Goal: Check status: Check status

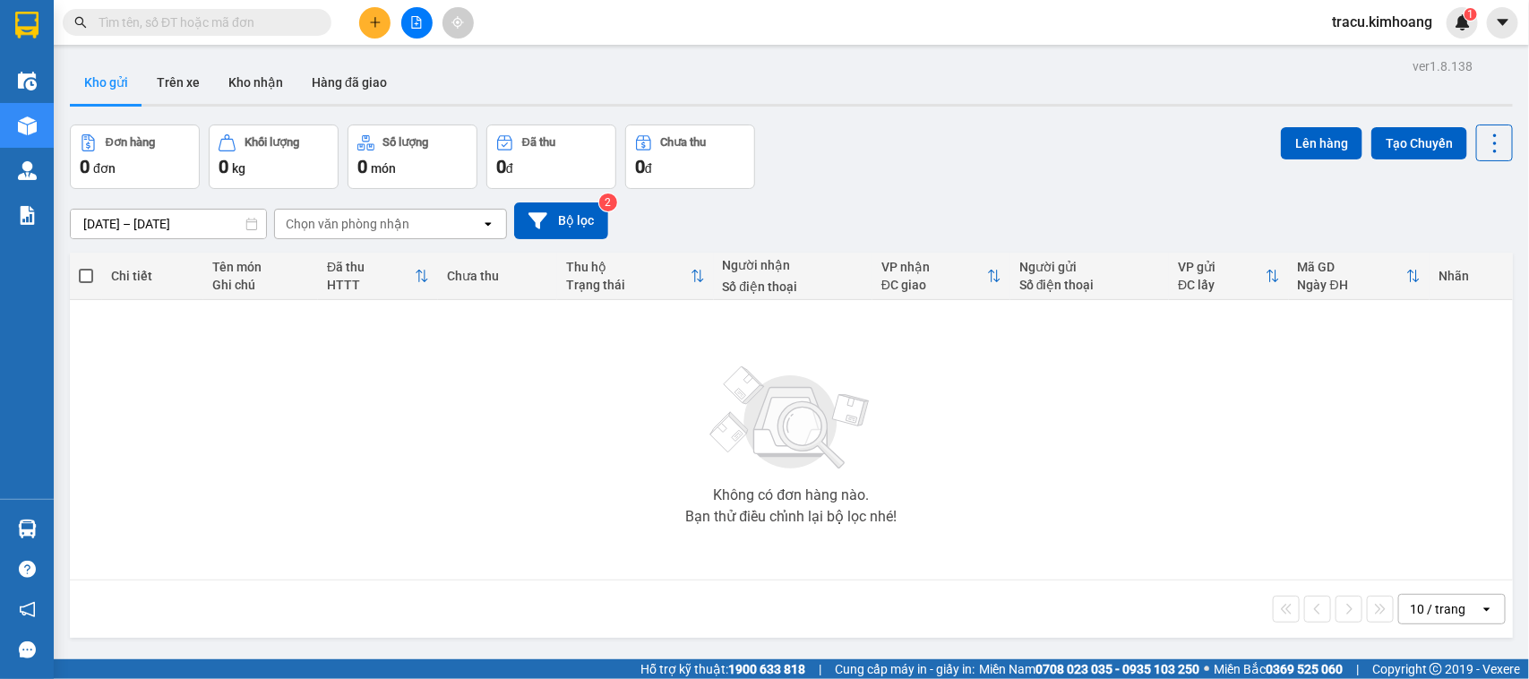
click at [88, 524] on div "Không có đơn hàng nào. Bạn thử điều chỉnh lại bộ lọc nhé!" at bounding box center [791, 439] width 1425 height 269
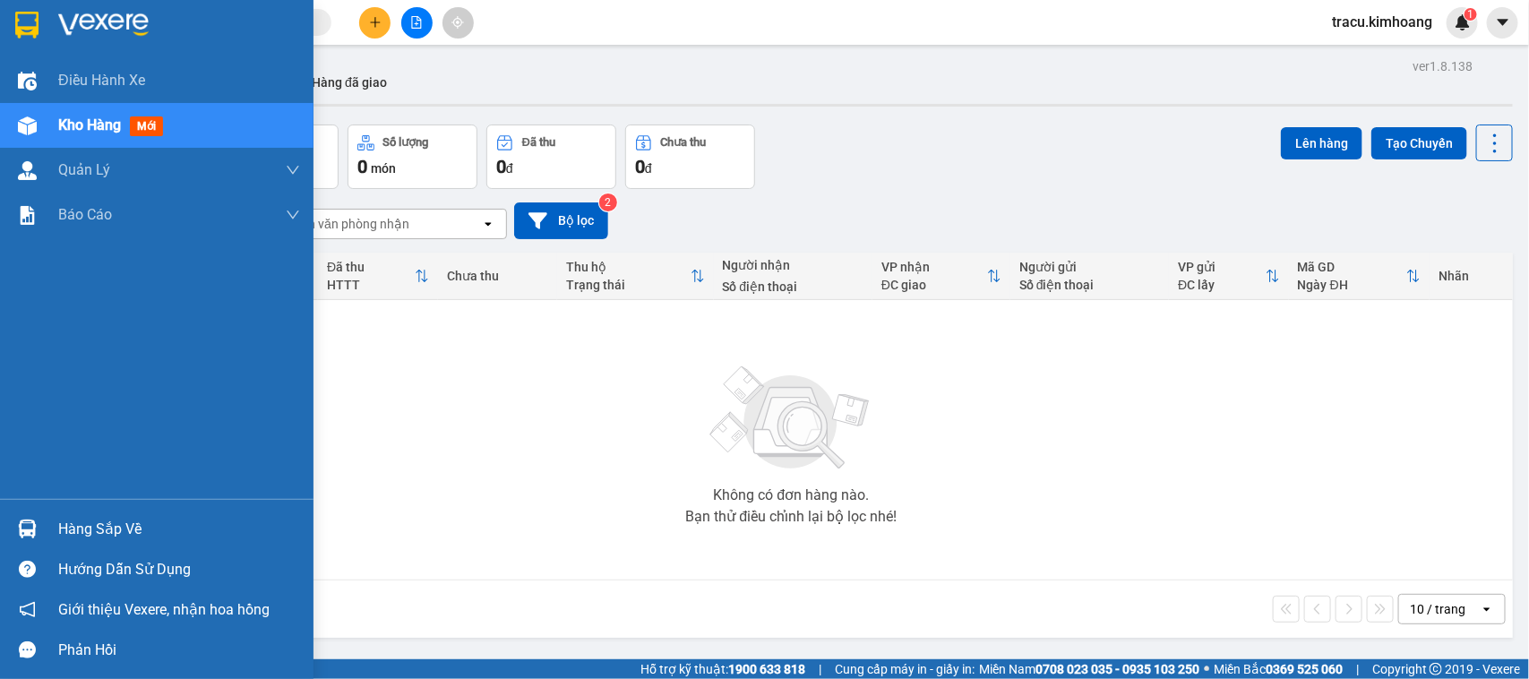
click at [110, 528] on div "Hàng sắp về" at bounding box center [179, 529] width 242 height 27
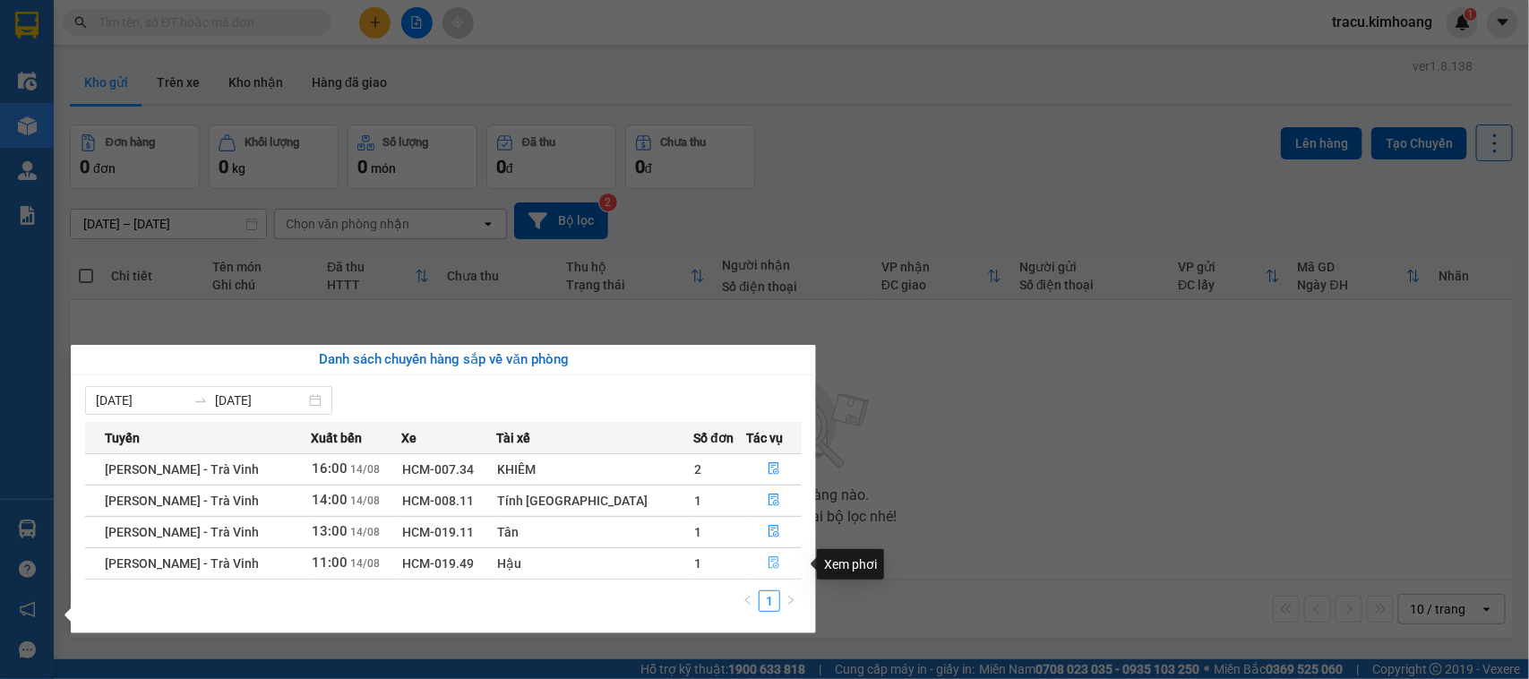
click at [768, 562] on icon "file-done" at bounding box center [774, 562] width 13 height 13
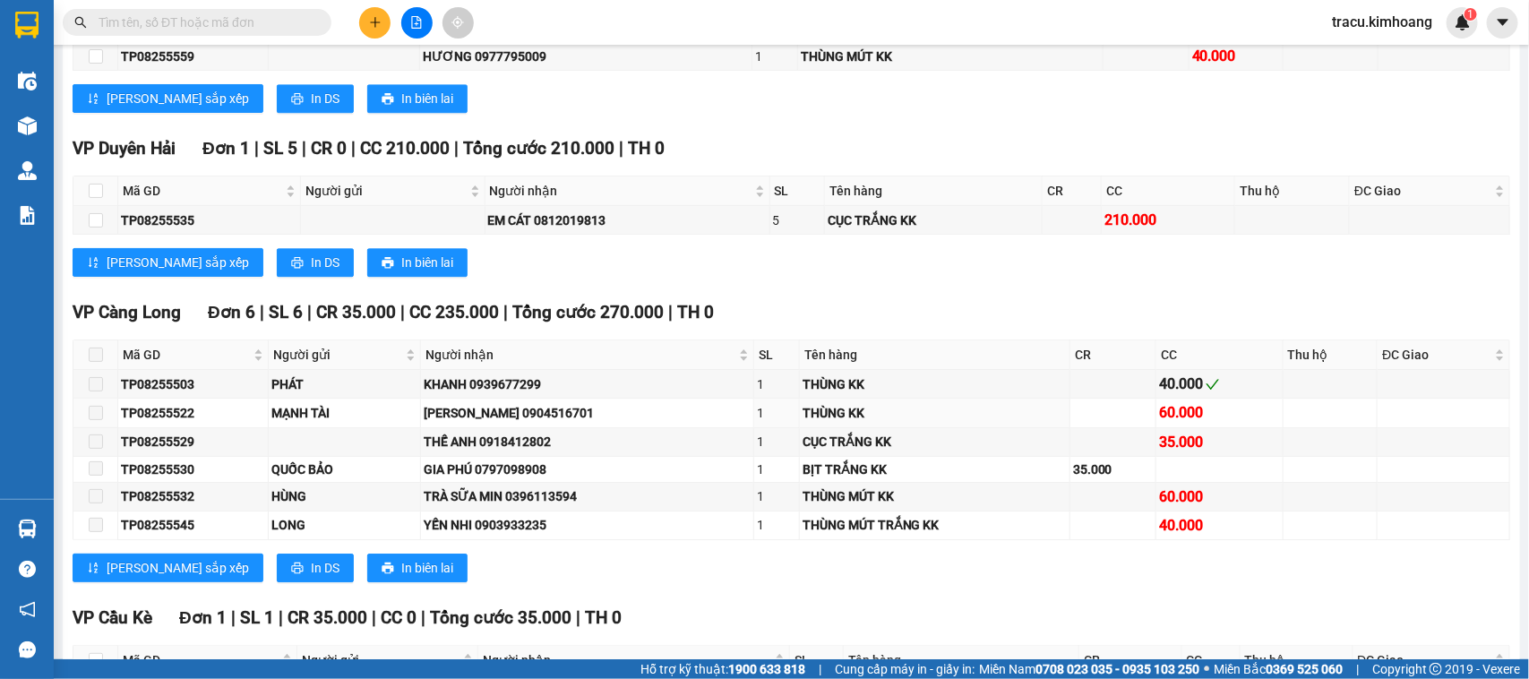
scroll to position [2730, 0]
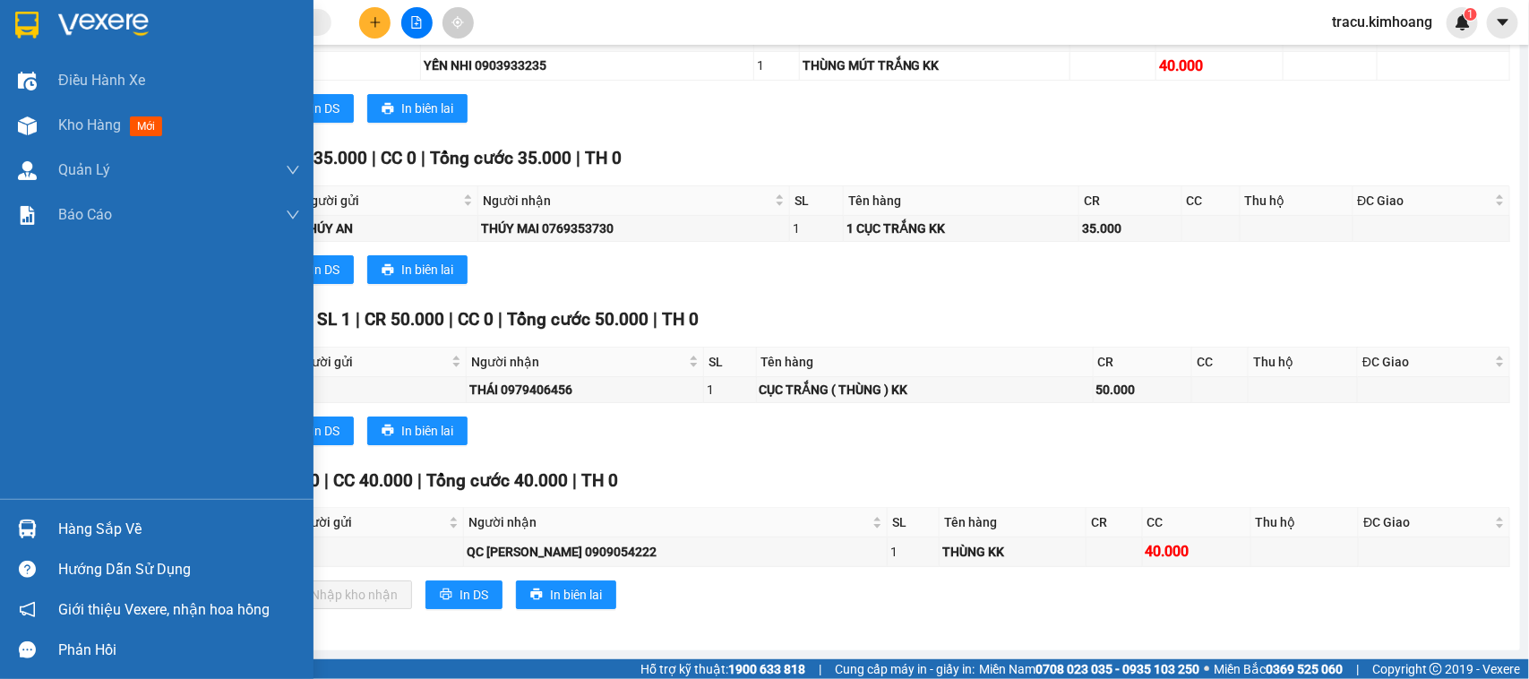
click at [82, 535] on div "Hàng sắp về" at bounding box center [179, 529] width 242 height 27
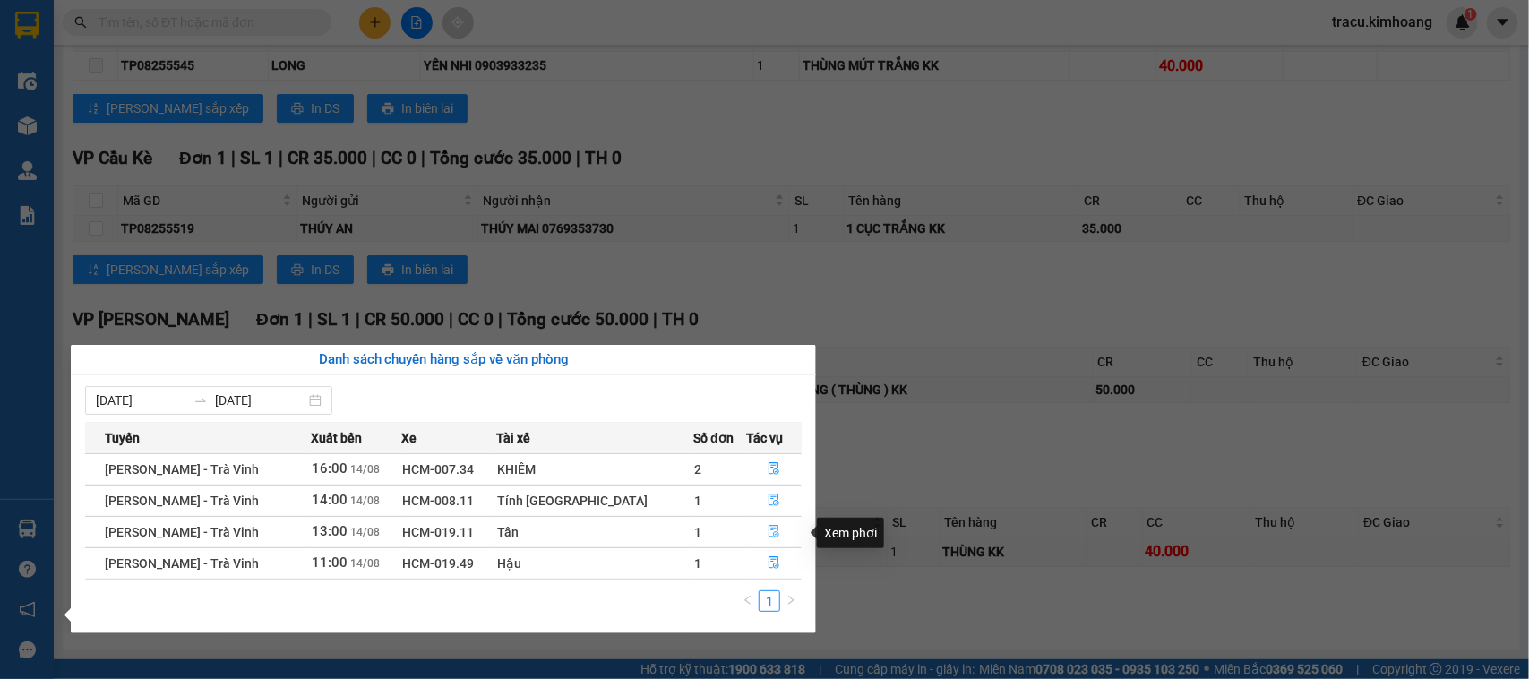
click at [768, 528] on icon "file-done" at bounding box center [774, 531] width 13 height 13
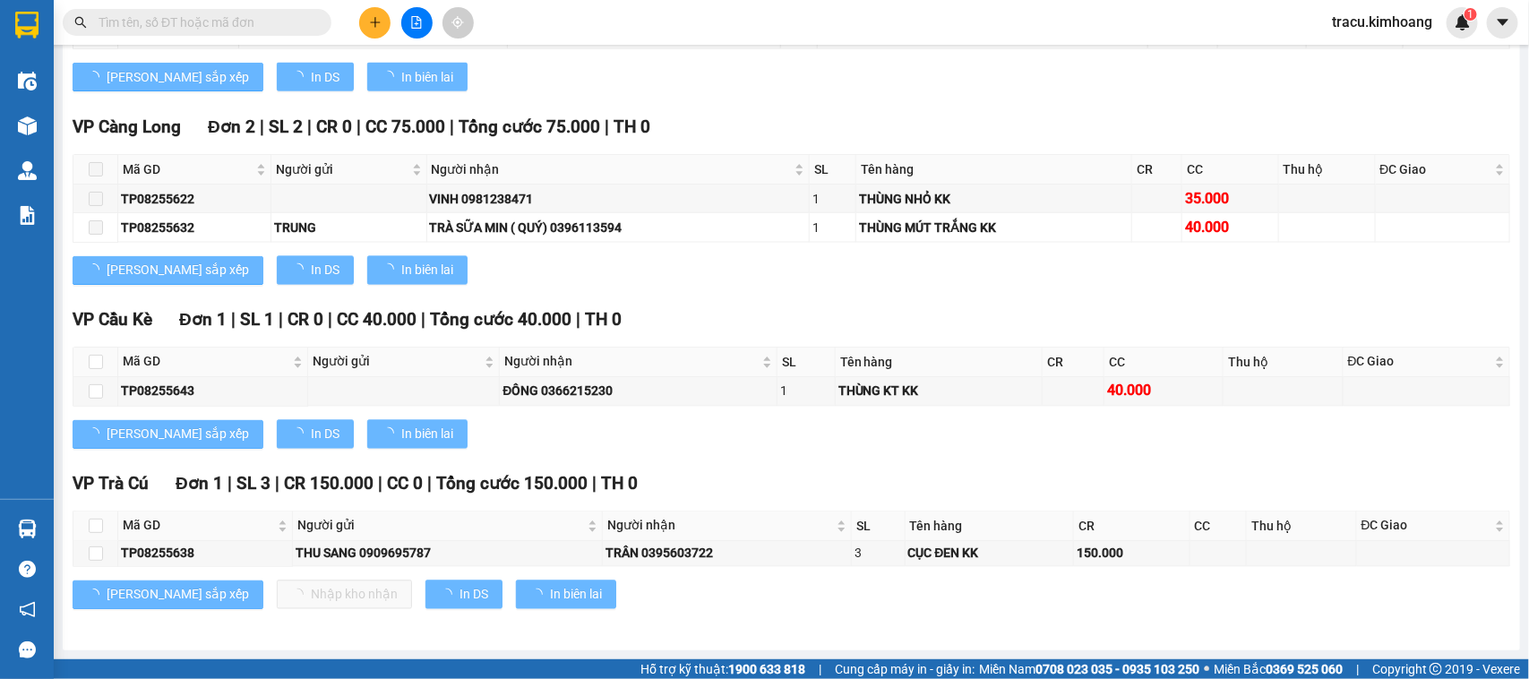
scroll to position [1283, 0]
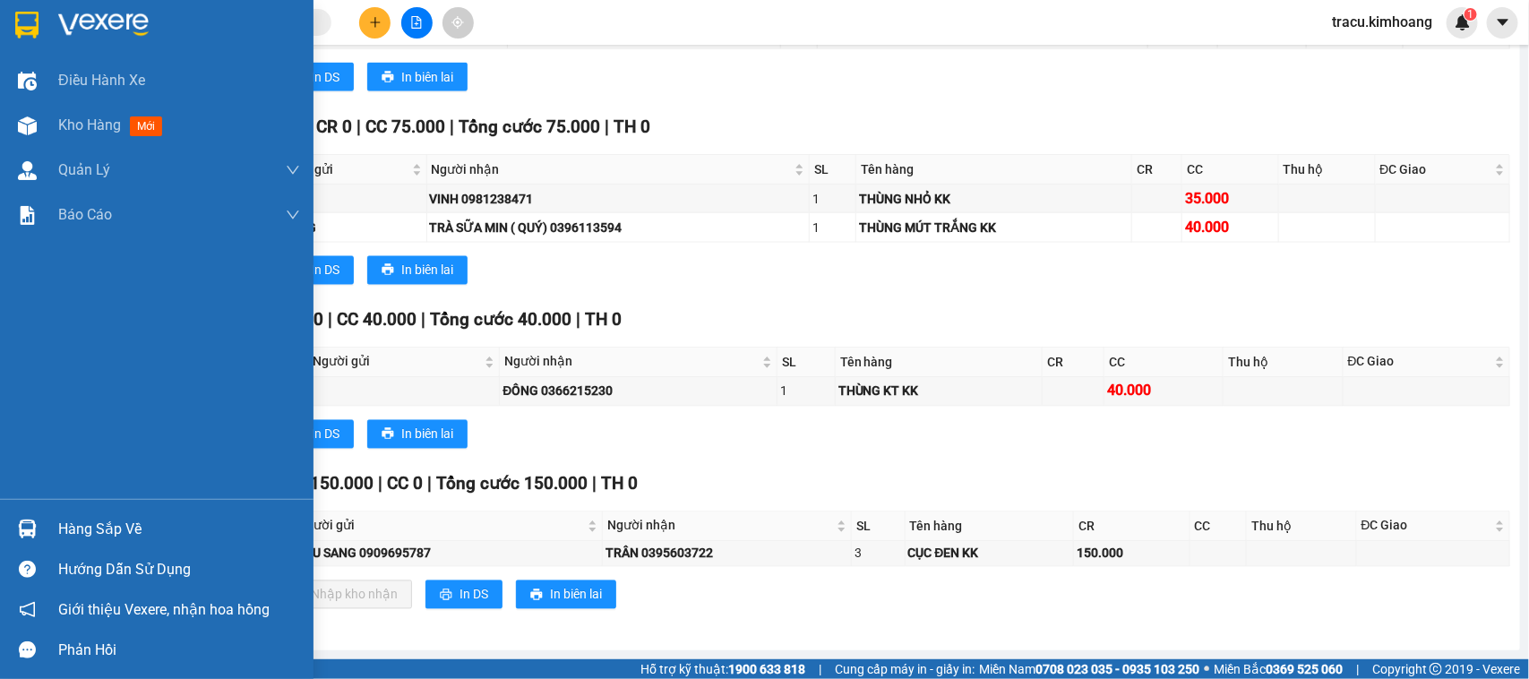
click at [92, 525] on div "Hàng sắp về" at bounding box center [179, 529] width 242 height 27
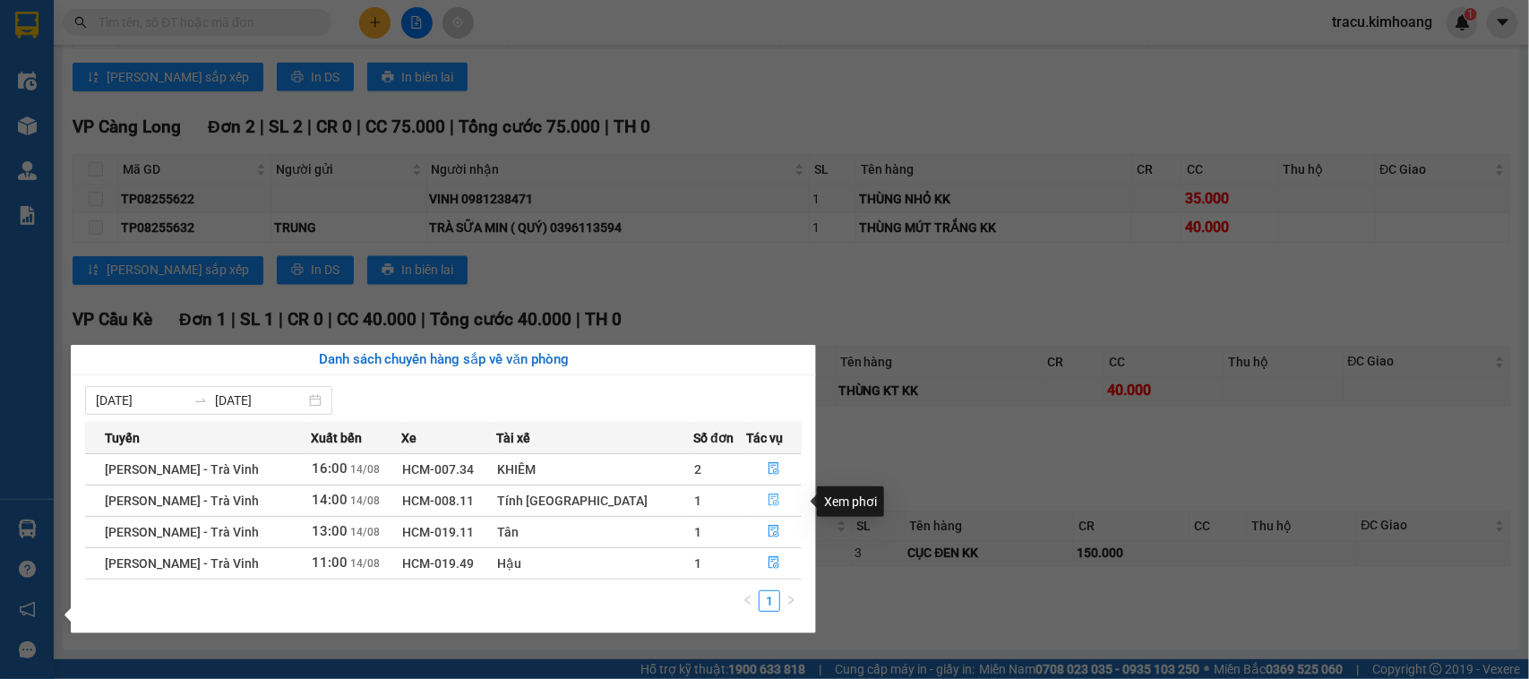
click at [768, 497] on icon "file-done" at bounding box center [774, 499] width 13 height 13
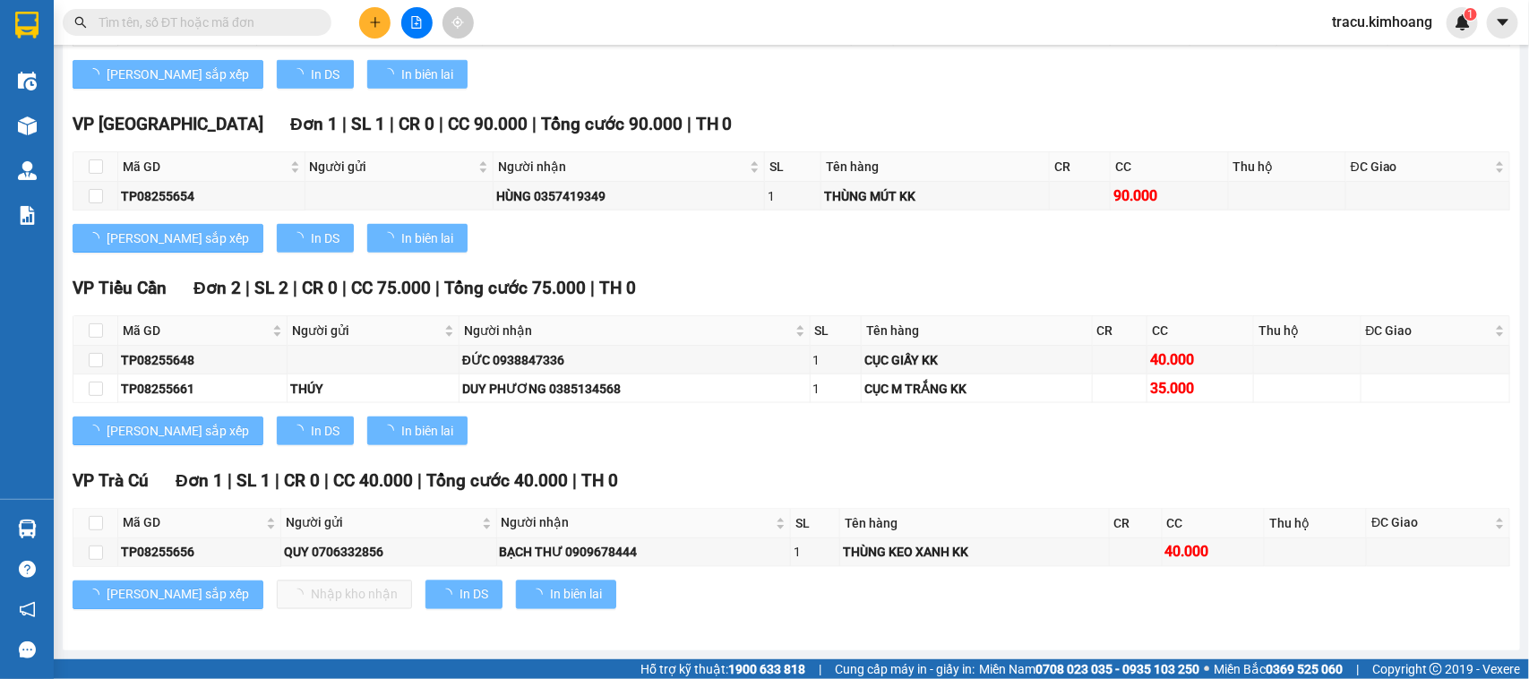
scroll to position [1053, 0]
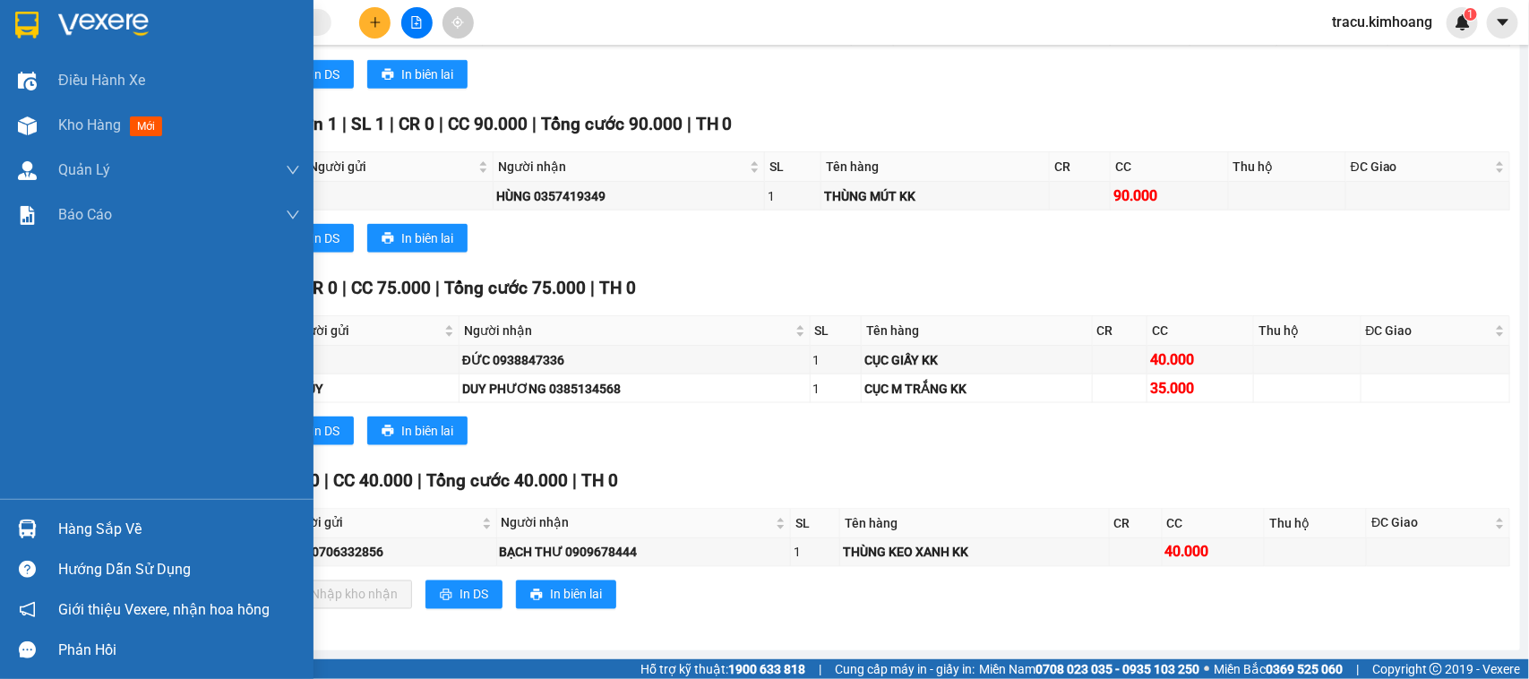
click at [73, 524] on div "Hàng sắp về" at bounding box center [179, 529] width 242 height 27
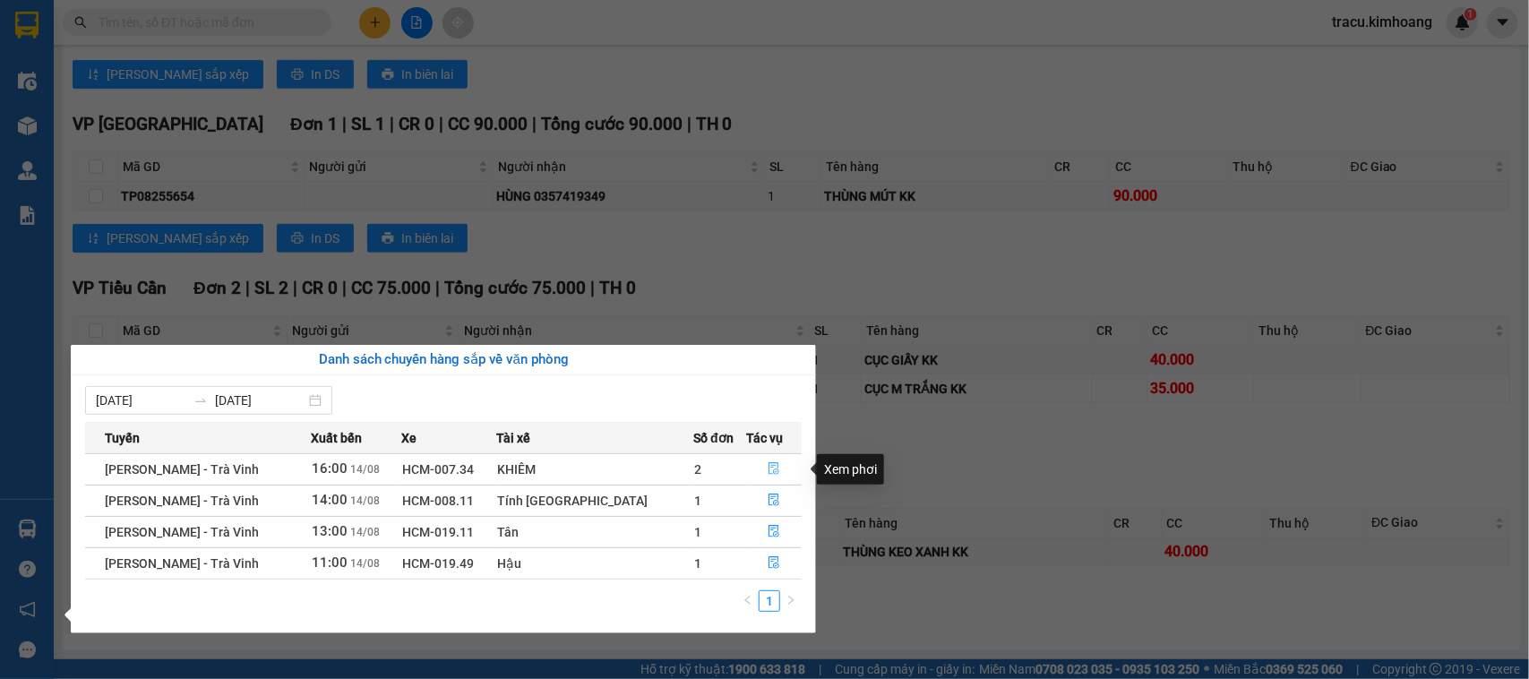
click at [768, 470] on icon "file-done" at bounding box center [774, 468] width 13 height 13
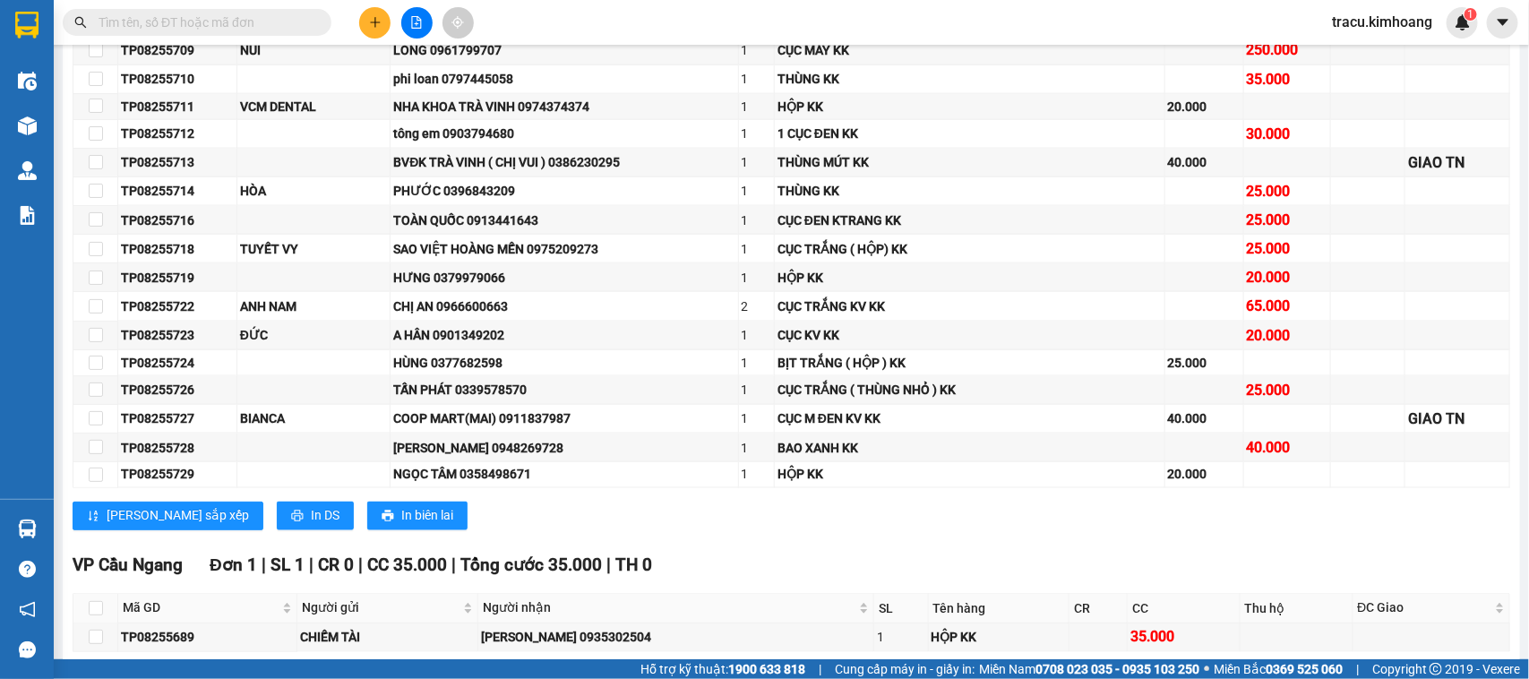
scroll to position [2123, 0]
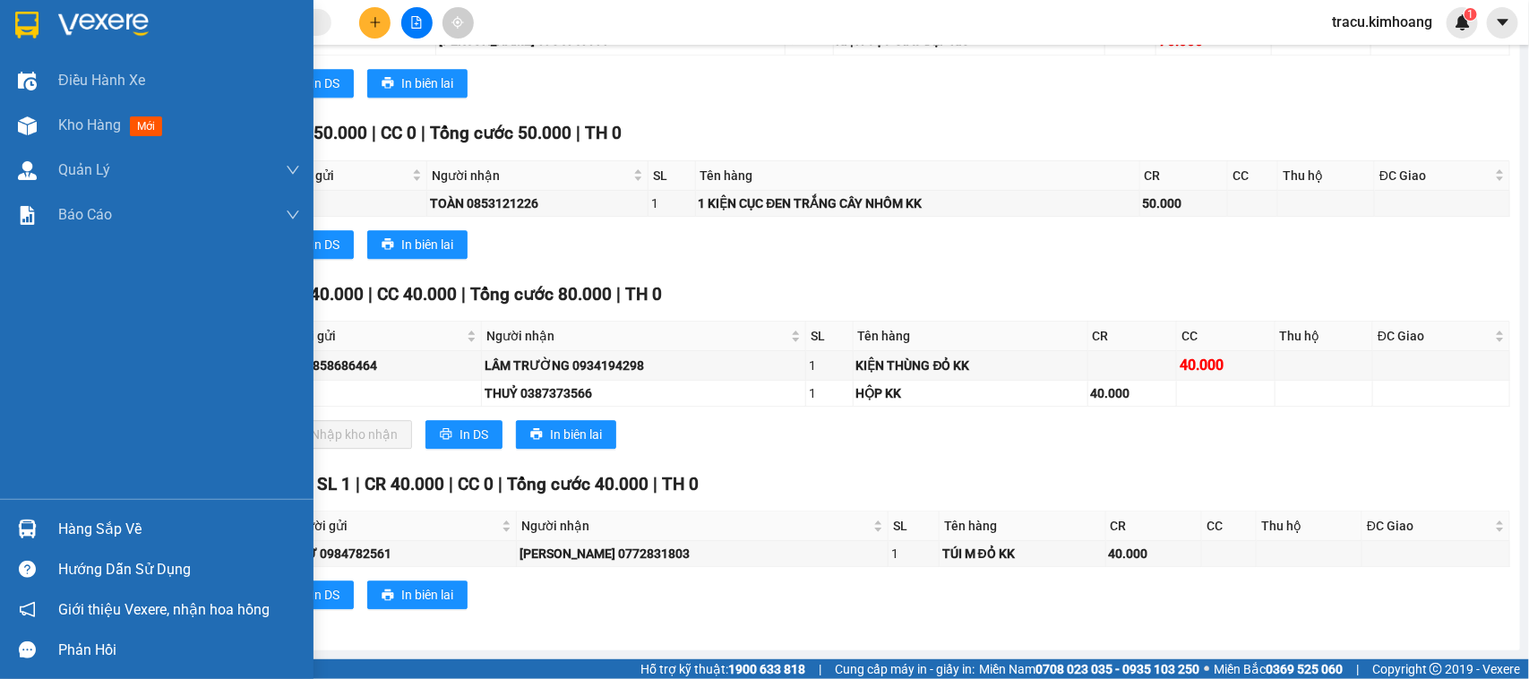
click at [135, 545] on div "Hàng sắp về" at bounding box center [156, 529] width 313 height 40
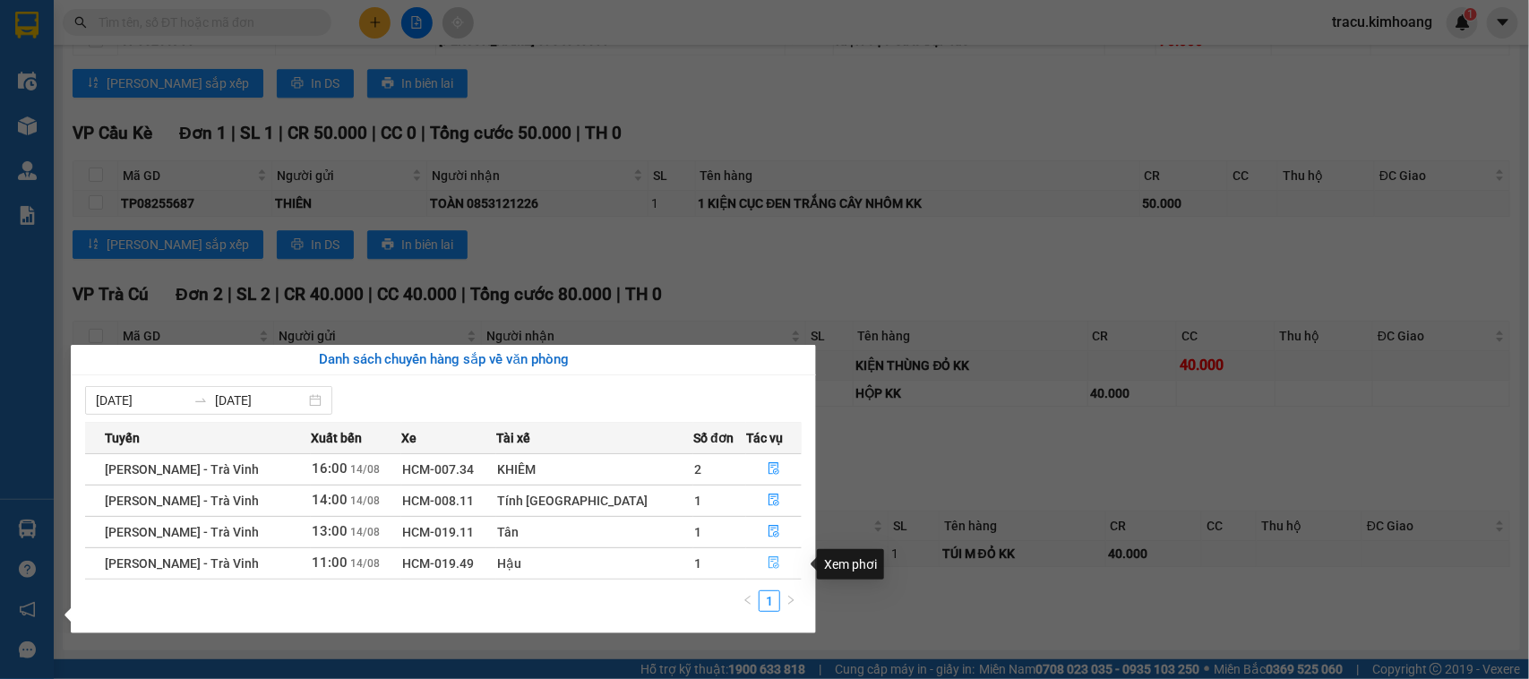
click at [768, 569] on icon "file-done" at bounding box center [774, 562] width 13 height 13
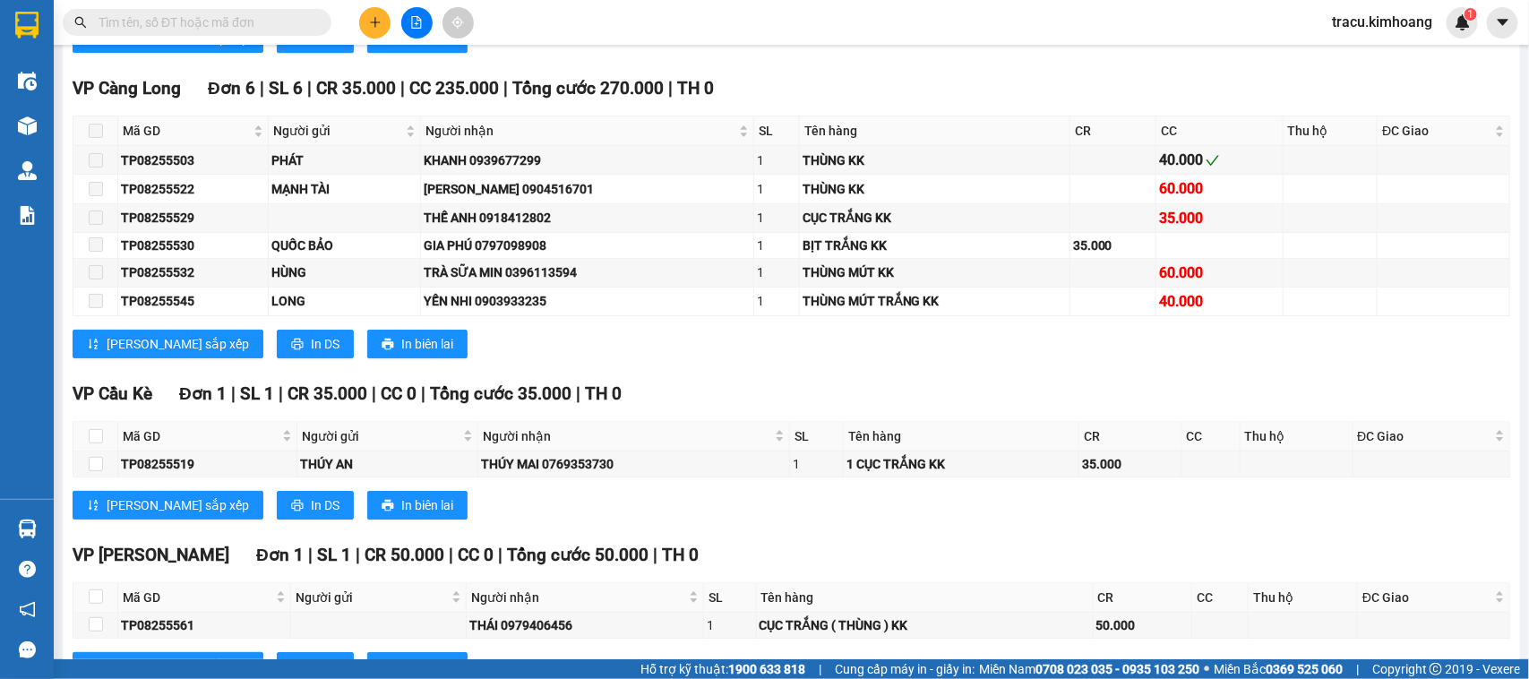
scroll to position [2730, 0]
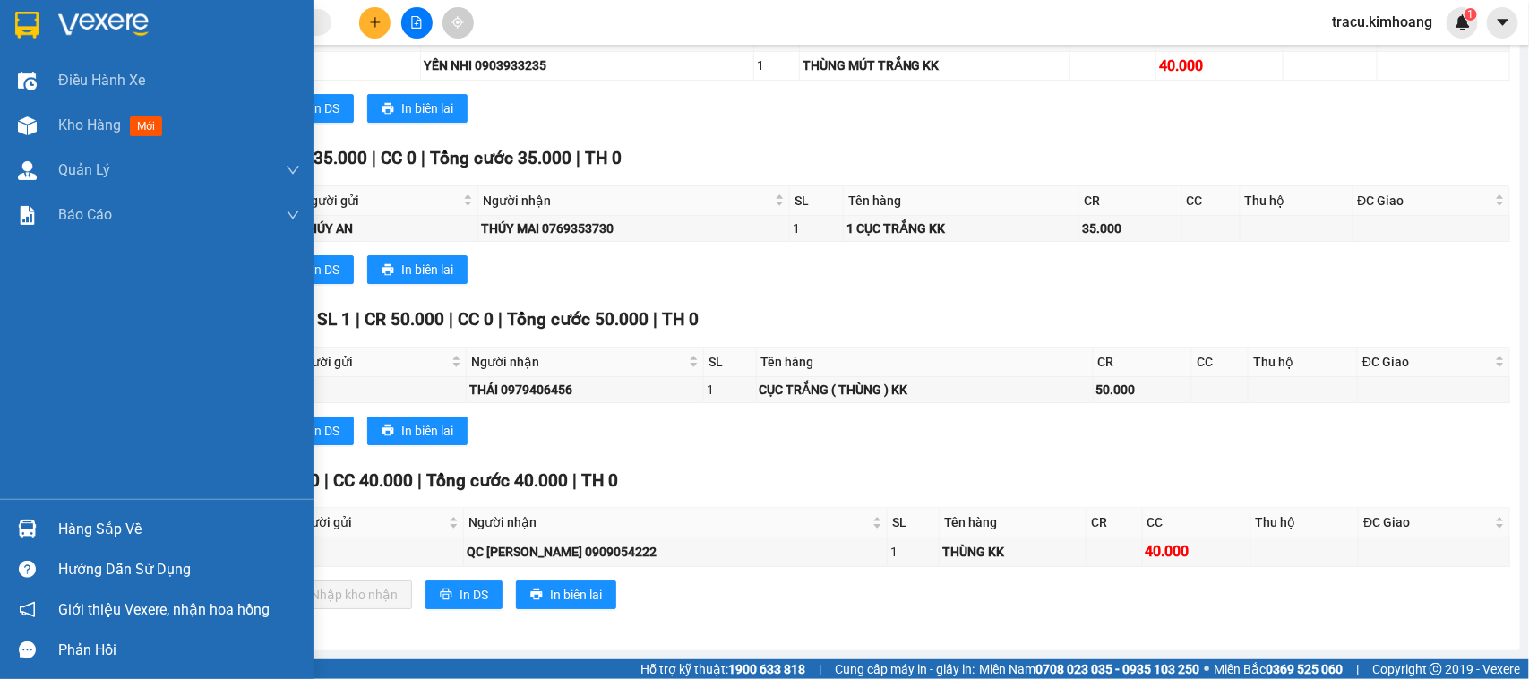
click at [109, 520] on div "Hàng sắp về" at bounding box center [179, 529] width 242 height 27
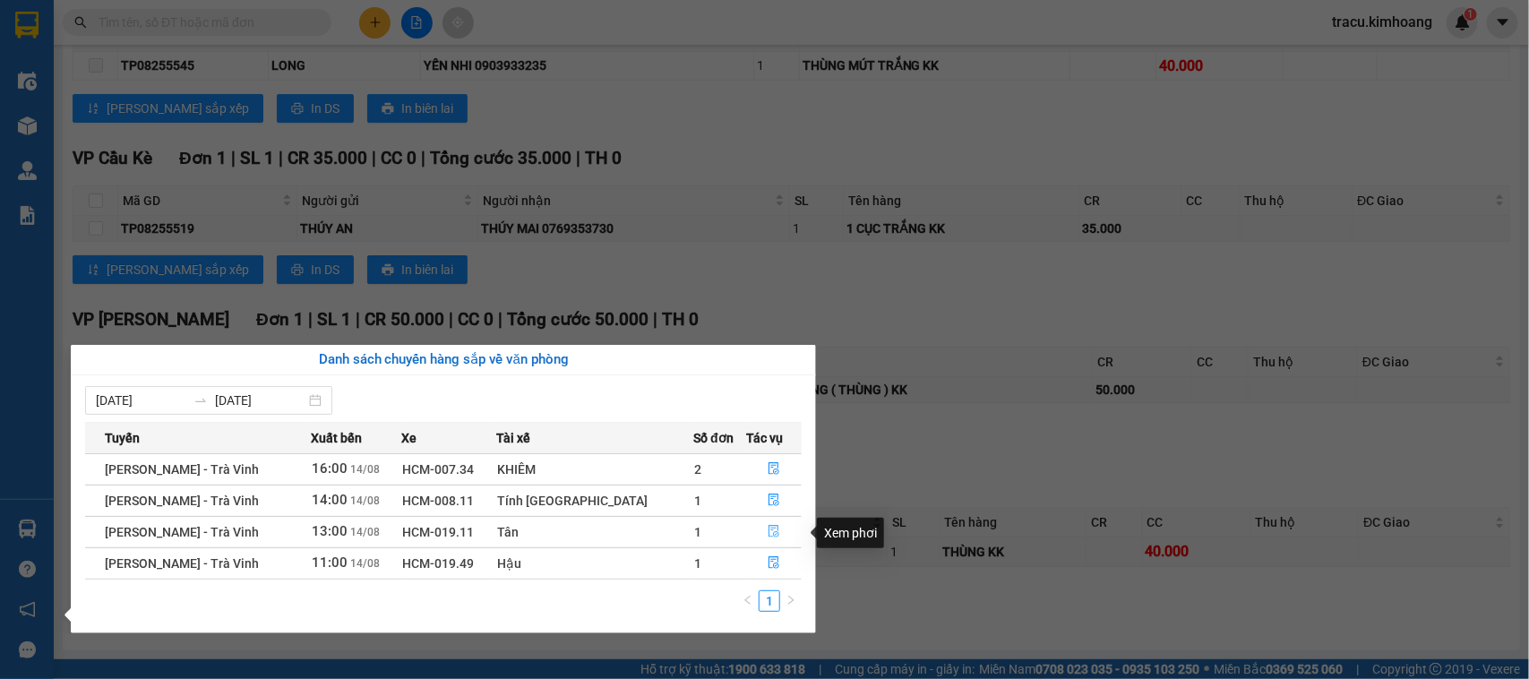
drag, startPoint x: 762, startPoint y: 536, endPoint x: 768, endPoint y: 516, distance: 20.7
click at [768, 535] on icon "file-done" at bounding box center [774, 531] width 13 height 13
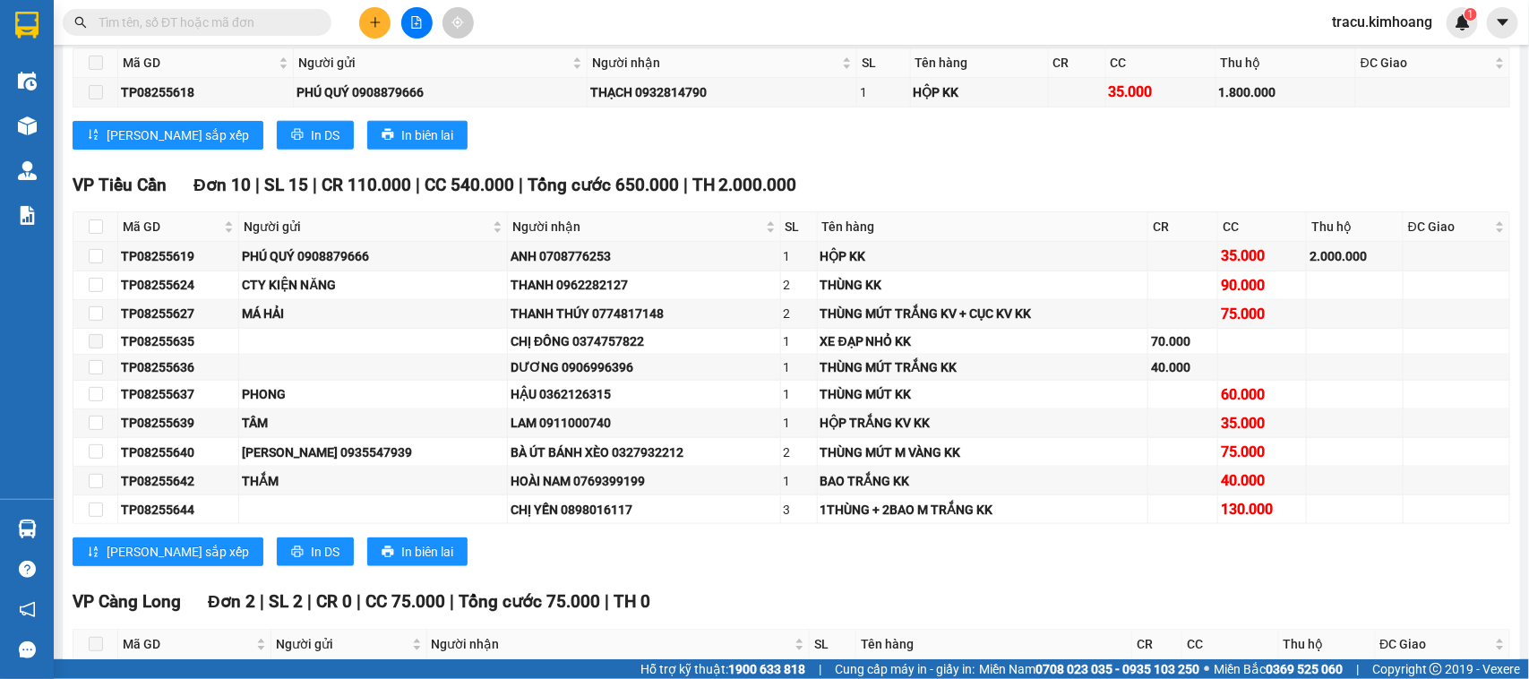
scroll to position [1283, 0]
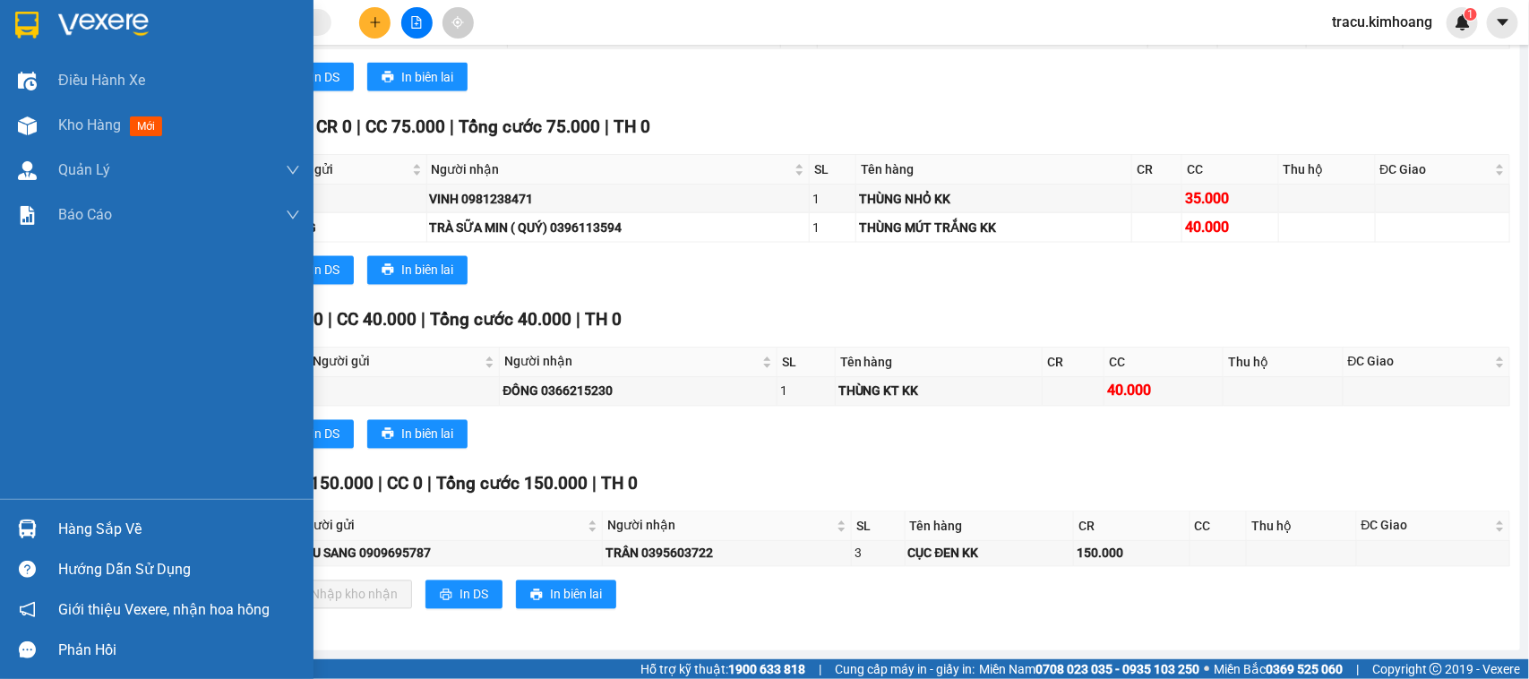
click at [125, 530] on div "Hàng sắp về" at bounding box center [179, 529] width 242 height 27
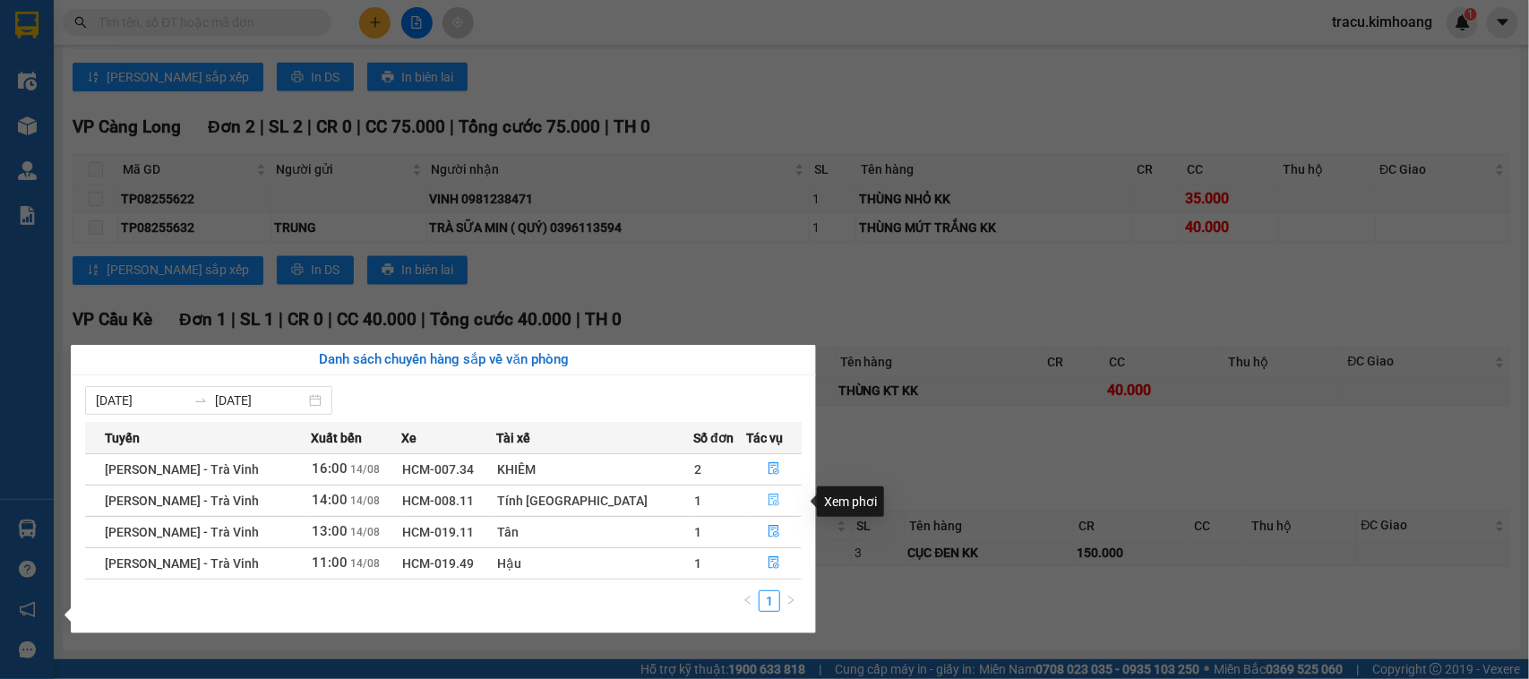
click at [768, 502] on icon "file-done" at bounding box center [774, 499] width 13 height 13
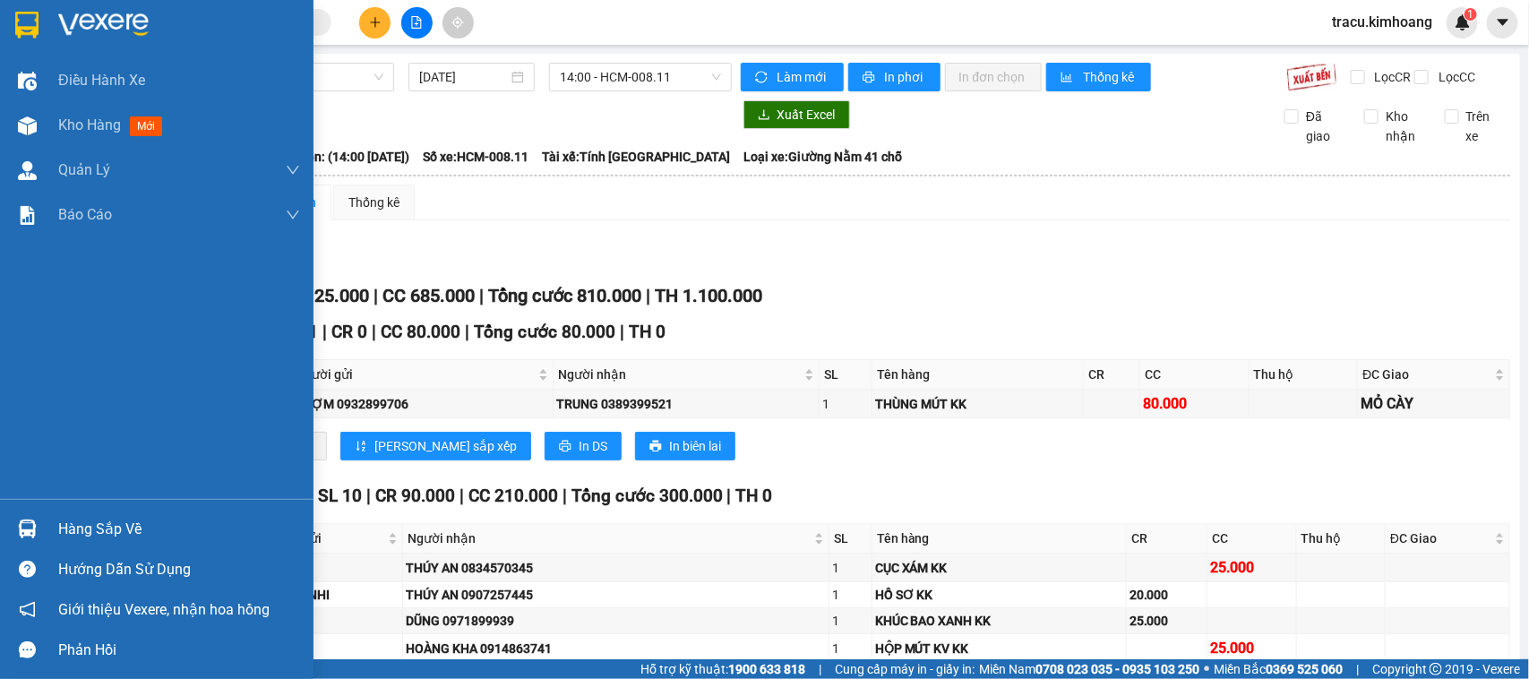
click at [87, 531] on div "Hàng sắp về" at bounding box center [179, 529] width 242 height 27
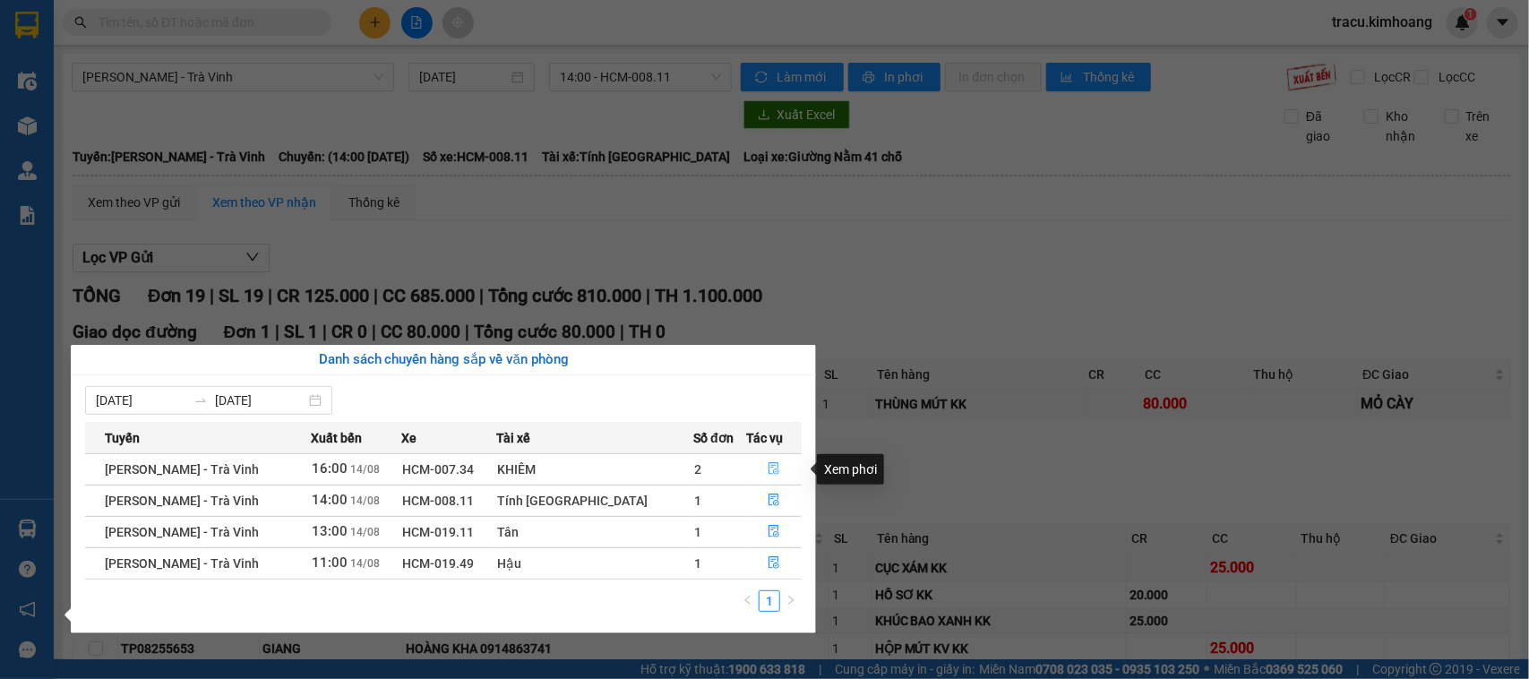
click at [768, 472] on icon "file-done" at bounding box center [773, 468] width 11 height 13
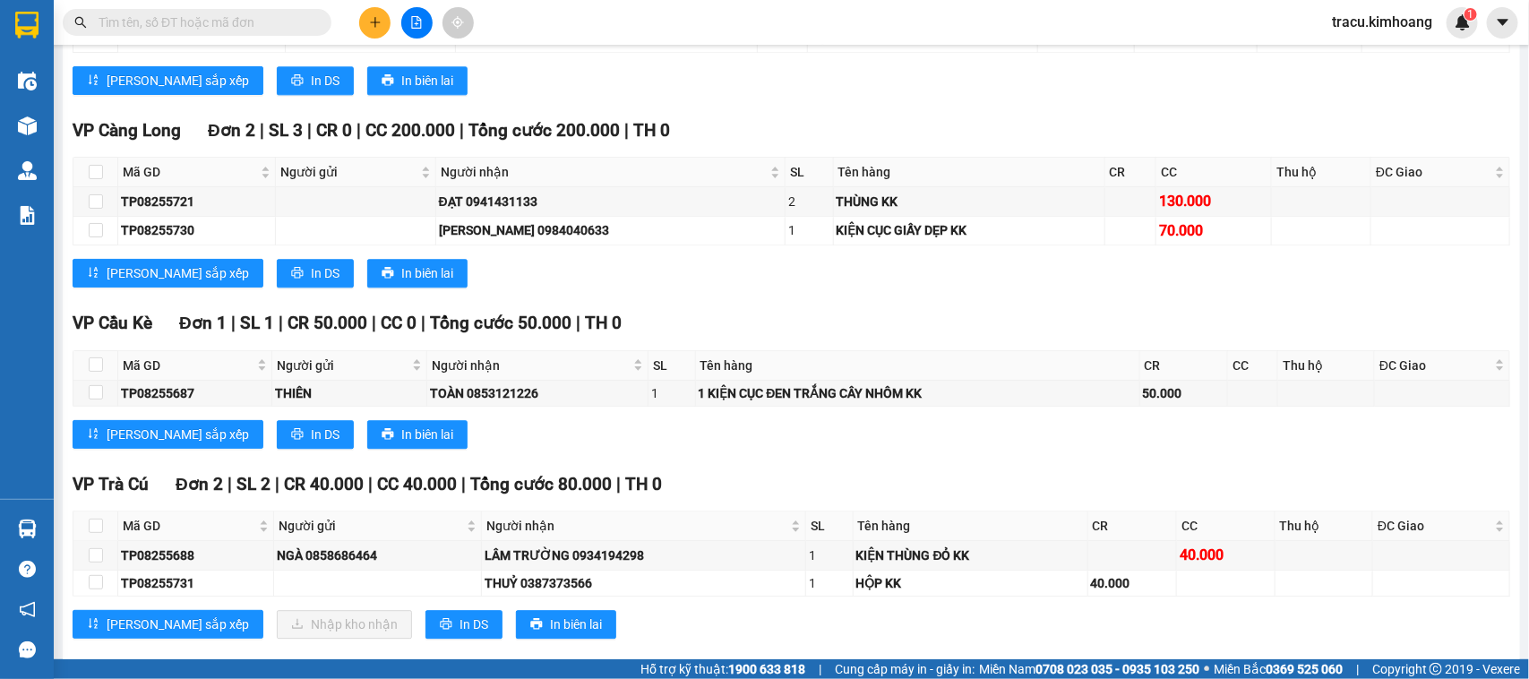
scroll to position [2015, 0]
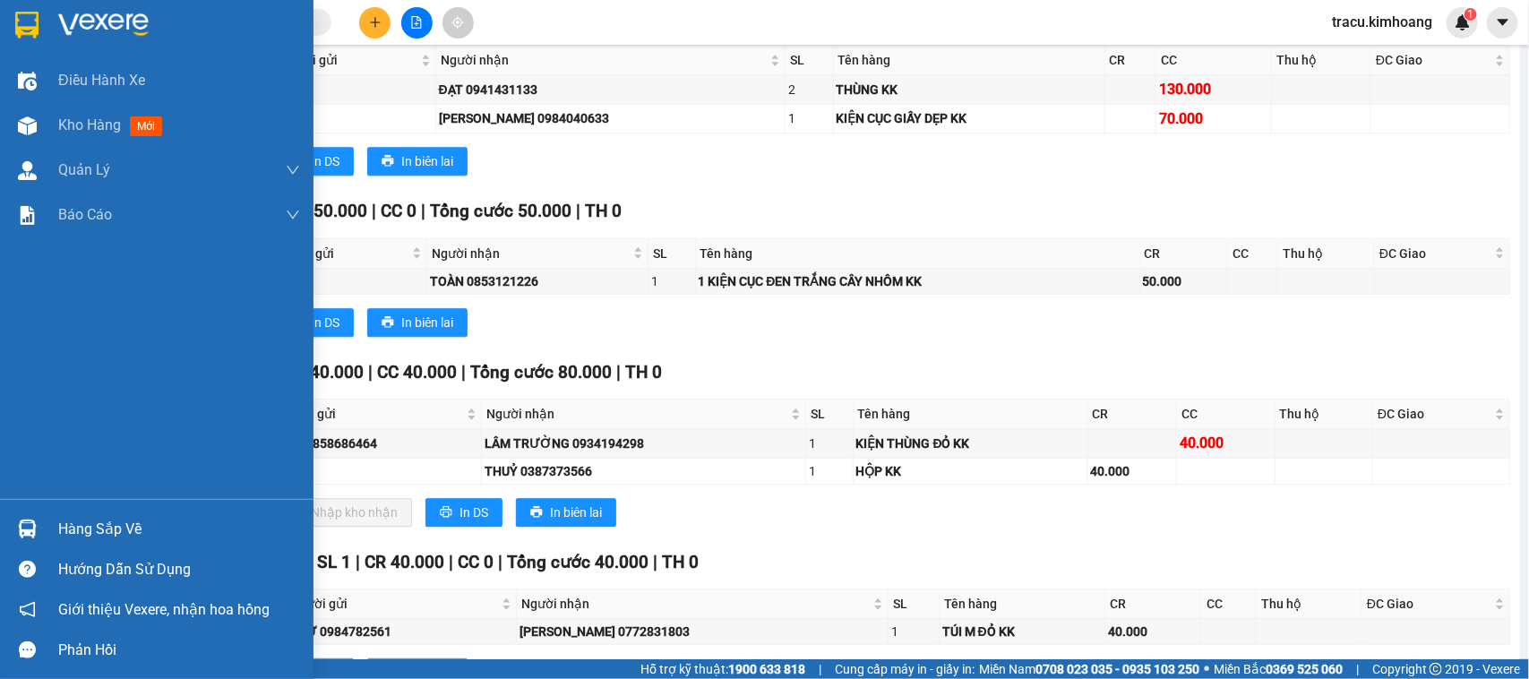
click at [77, 528] on div "Hàng sắp về" at bounding box center [179, 529] width 242 height 27
click at [22, 451] on div "Điều hành xe Kho hàng mới Quản [PERSON_NAME] lý chuyến Quản lý khách hàng mới B…" at bounding box center [156, 339] width 313 height 679
click at [94, 539] on div "Hàng sắp về" at bounding box center [179, 529] width 242 height 27
click at [42, 424] on div "Điều hành xe Kho hàng mới Quản [PERSON_NAME] lý chuyến Quản lý khách hàng mới B…" at bounding box center [156, 339] width 313 height 679
click at [122, 521] on div "Hàng sắp về" at bounding box center [179, 529] width 242 height 27
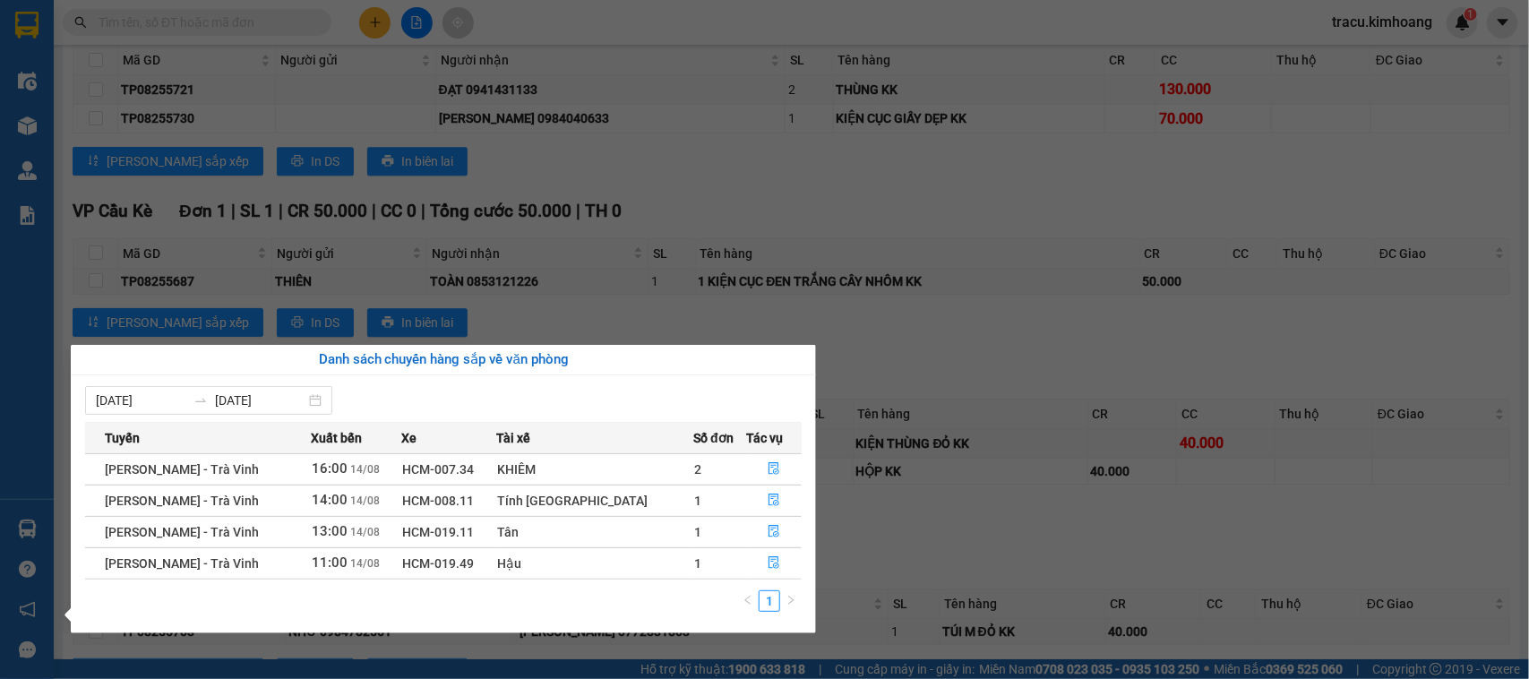
click at [399, 119] on section "Kết quả tìm kiếm ( 0 ) Bộ lọc No Data tracu.kimhoang 1 Điều hành xe Kho hàng mớ…" at bounding box center [764, 339] width 1529 height 679
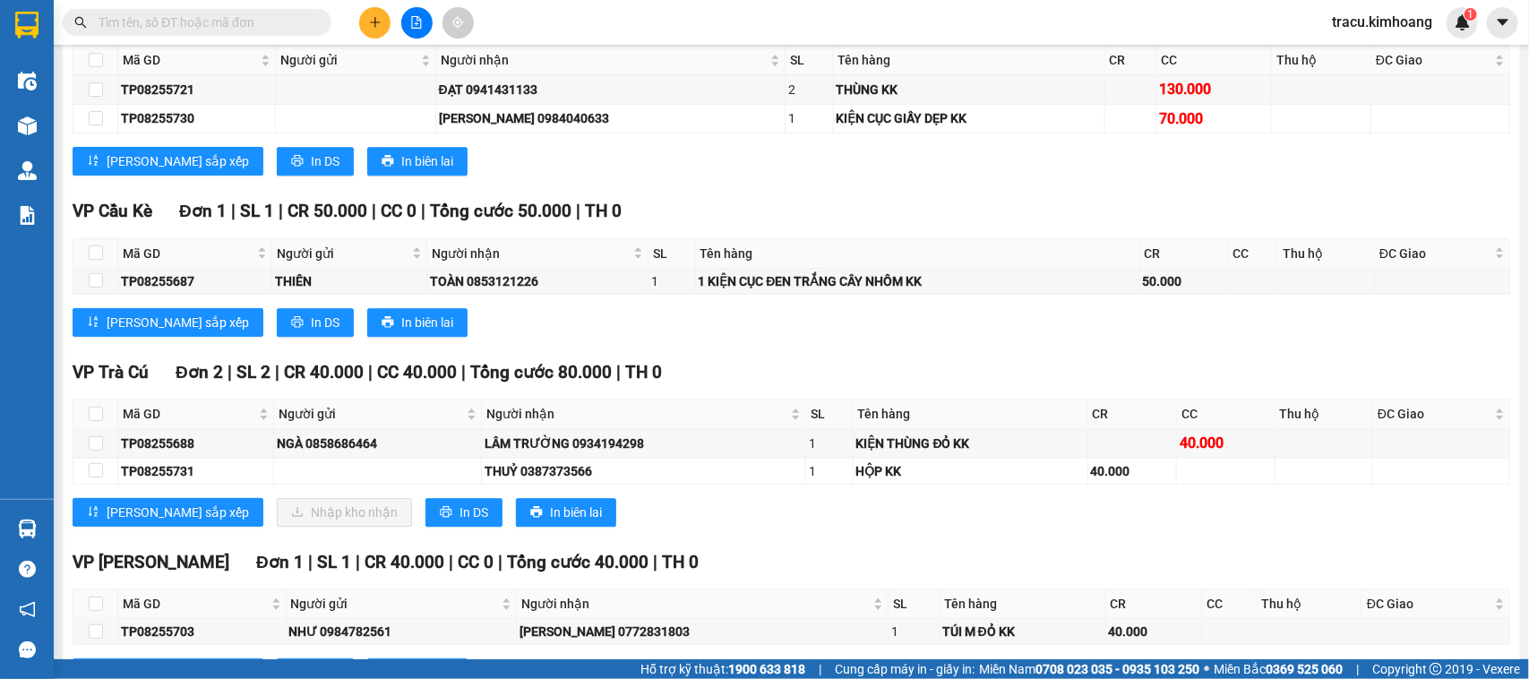
click at [300, 32] on span at bounding box center [197, 22] width 269 height 27
click at [239, 15] on input "text" at bounding box center [204, 23] width 211 height 20
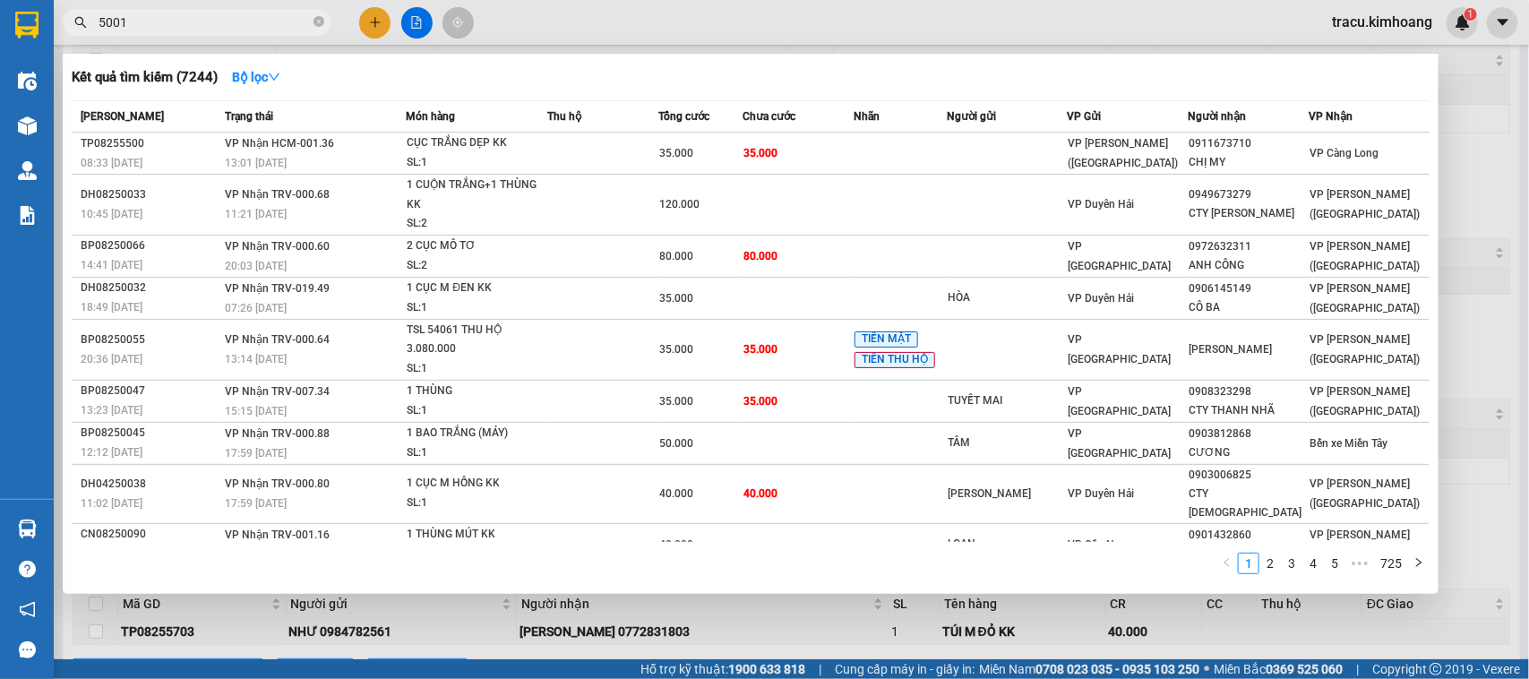
type input "50014"
